Goal: Navigation & Orientation: Find specific page/section

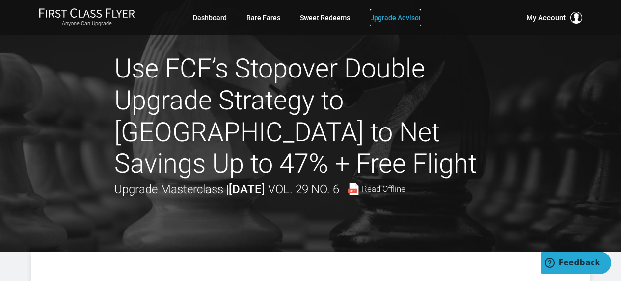
click at [391, 16] on link "Upgrade Advisor" at bounding box center [395, 18] width 52 height 18
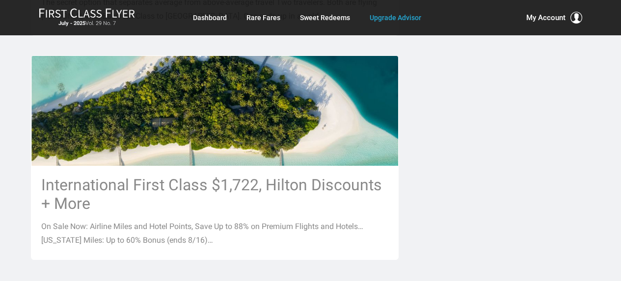
scroll to position [1423, 0]
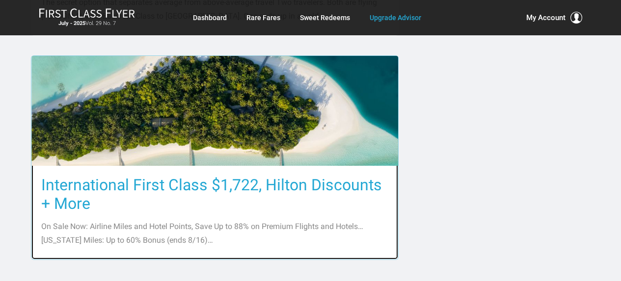
click at [325, 76] on img at bounding box center [214, 110] width 366 height 211
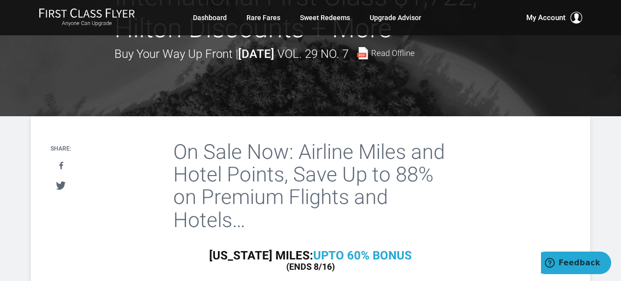
scroll to position [170, 0]
